Goal: Information Seeking & Learning: Learn about a topic

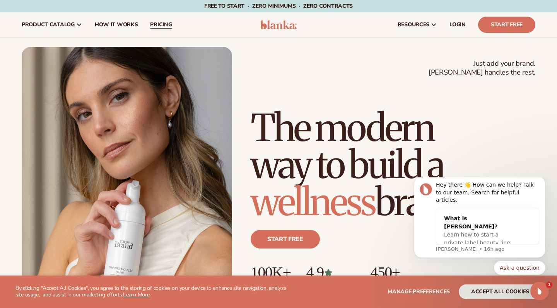
click at [157, 22] on span "pricing" at bounding box center [161, 25] width 22 height 6
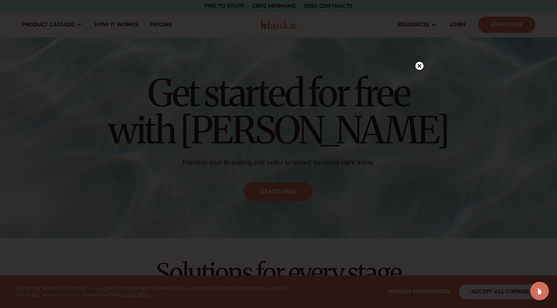
click at [418, 65] on icon at bounding box center [420, 66] width 4 height 4
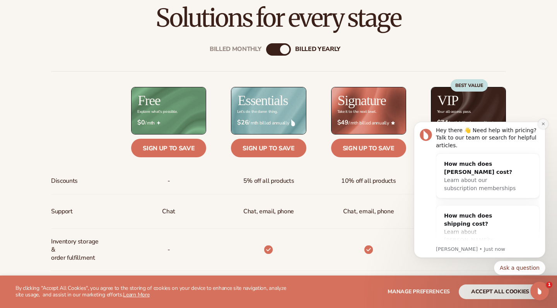
click at [544, 123] on icon "Dismiss notification" at bounding box center [543, 124] width 4 height 4
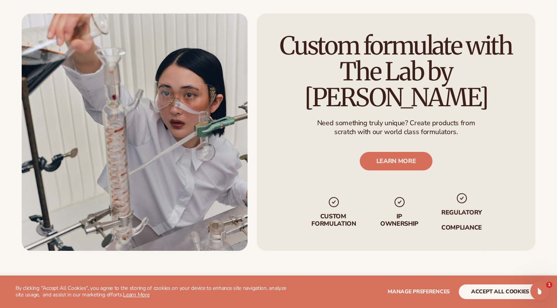
scroll to position [843, 0]
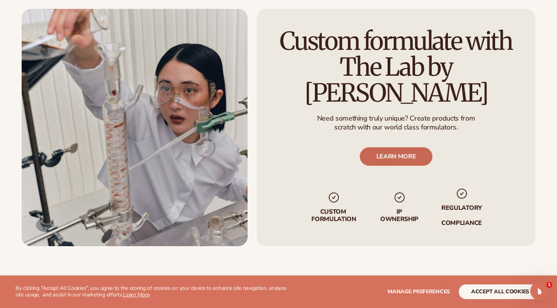
click at [396, 148] on link "LEARN MORE" at bounding box center [396, 157] width 73 height 19
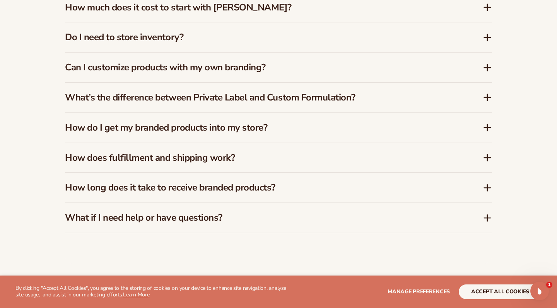
scroll to position [1167, 0]
click at [421, 39] on div "Do I need to store inventory?" at bounding box center [278, 37] width 427 height 30
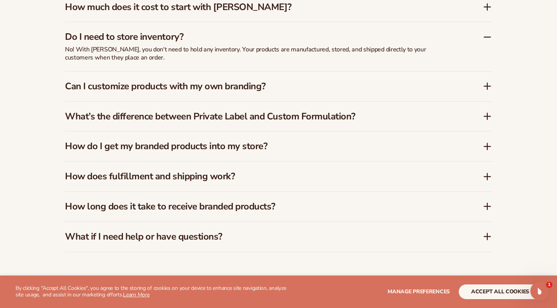
click at [487, 37] on icon at bounding box center [487, 37] width 6 height 0
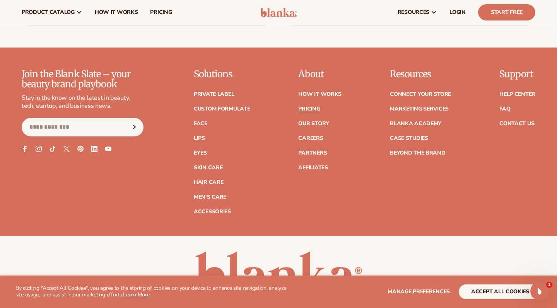
scroll to position [1571, 0]
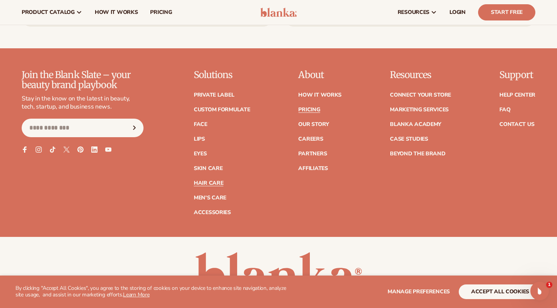
click at [212, 181] on link "Hair Care" at bounding box center [208, 183] width 29 height 5
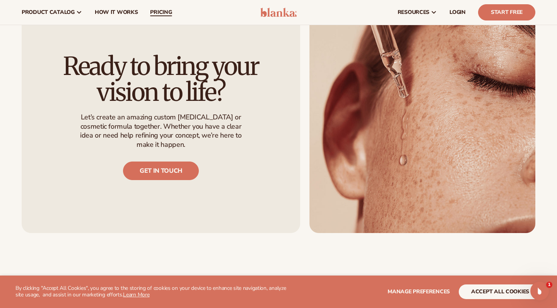
scroll to position [689, 0]
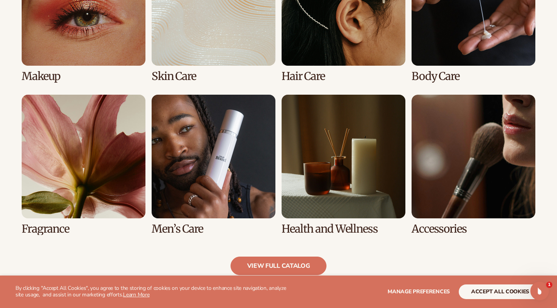
scroll to position [653, 0]
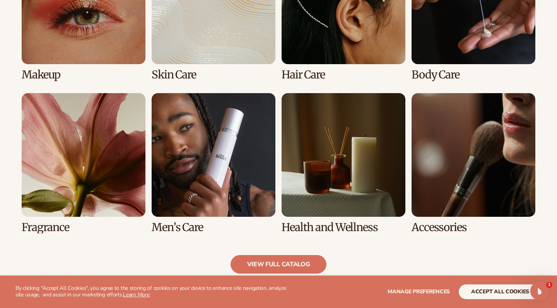
click at [361, 138] on link "7 / 8" at bounding box center [344, 163] width 124 height 140
click at [351, 139] on link "7 / 8" at bounding box center [344, 163] width 124 height 140
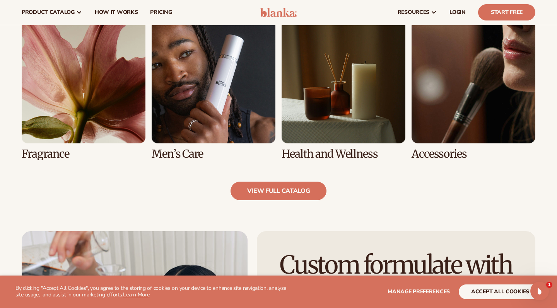
scroll to position [689, 0]
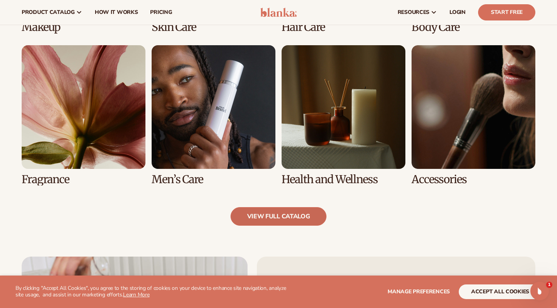
click at [288, 216] on link "view full catalog" at bounding box center [278, 216] width 96 height 19
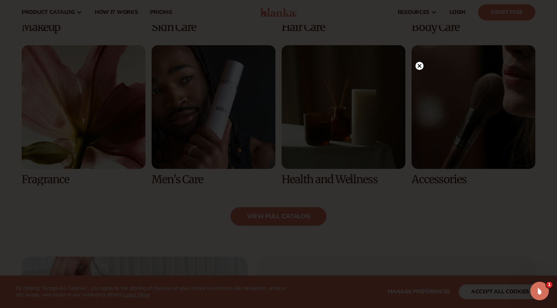
click at [422, 68] on circle at bounding box center [419, 66] width 8 height 8
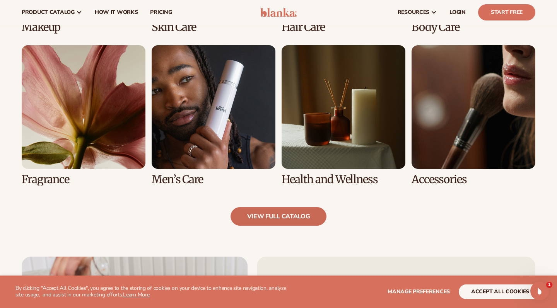
click at [289, 215] on link "view full catalog" at bounding box center [278, 216] width 96 height 19
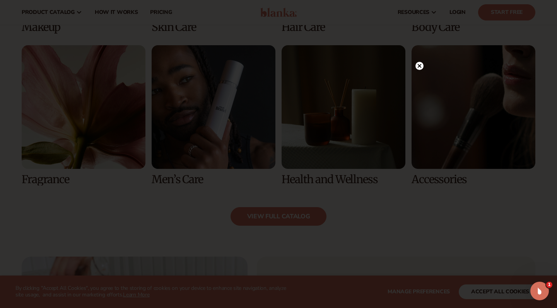
click at [420, 66] on circle at bounding box center [419, 66] width 8 height 8
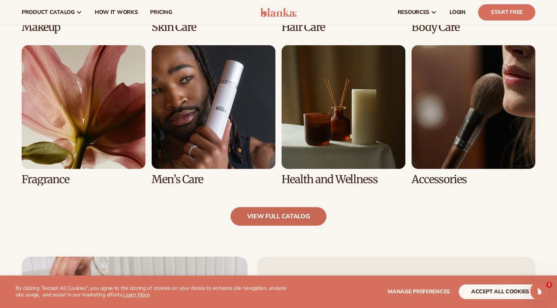
click at [273, 218] on link "view full catalog" at bounding box center [278, 216] width 96 height 19
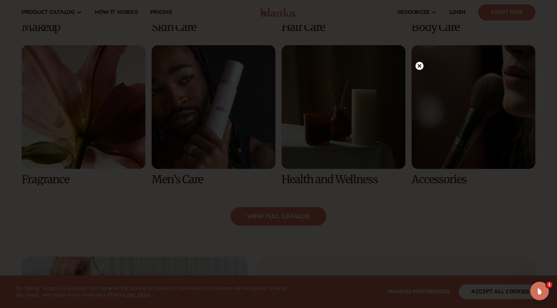
click at [420, 66] on circle at bounding box center [419, 66] width 8 height 8
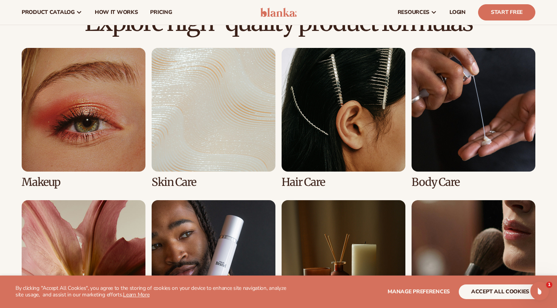
scroll to position [512, 0]
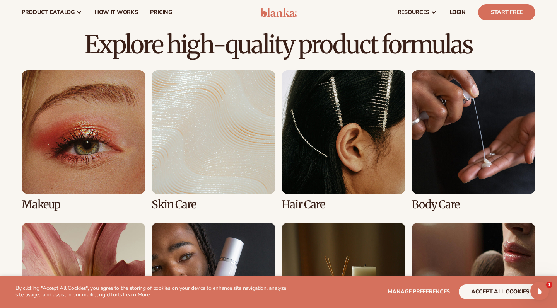
click at [349, 124] on link "3 / 8" at bounding box center [344, 140] width 124 height 140
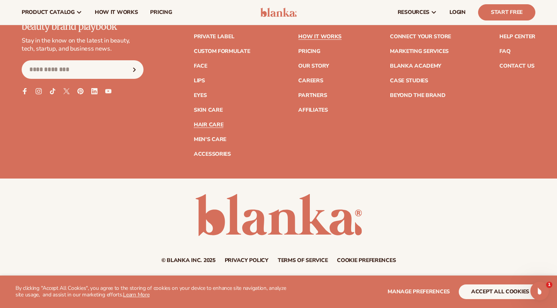
scroll to position [1539, 0]
click at [431, 64] on link "Blanka Academy" at bounding box center [415, 66] width 51 height 5
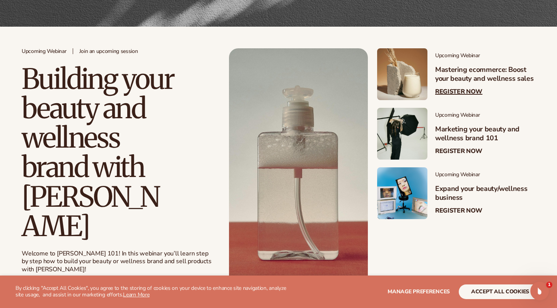
scroll to position [134, 0]
